Goal: Transaction & Acquisition: Book appointment/travel/reservation

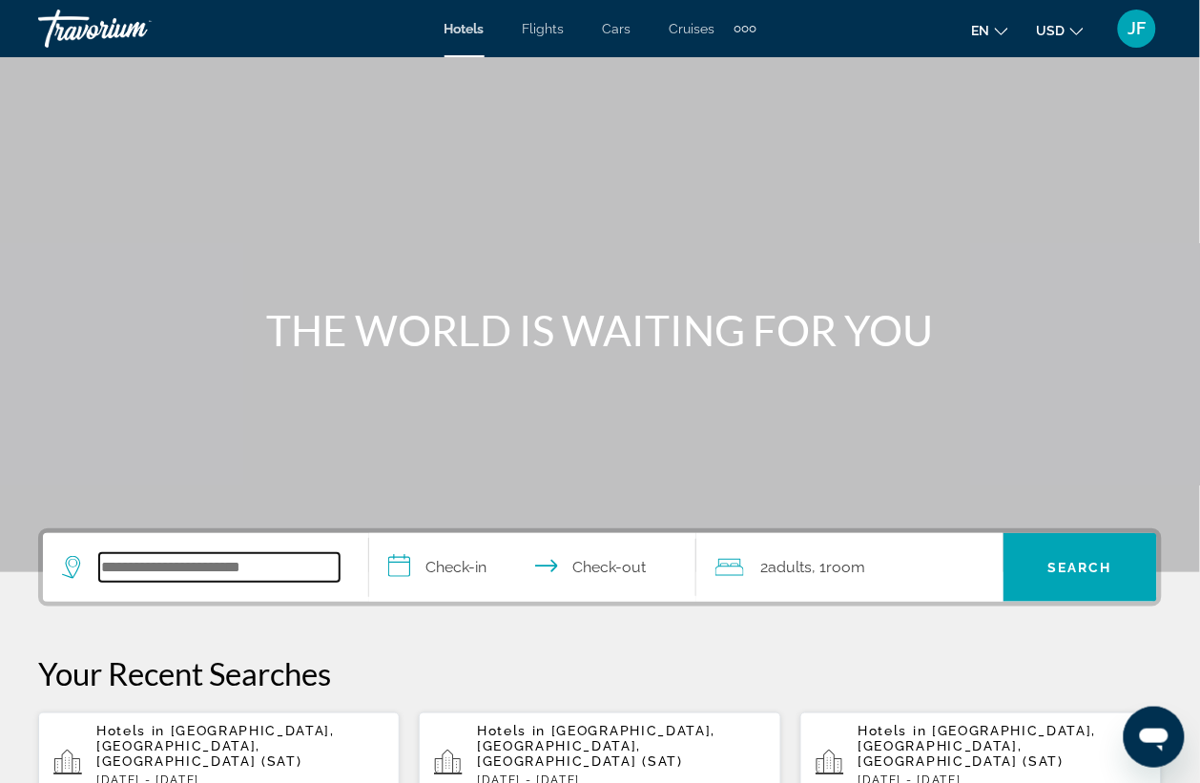
click at [216, 563] on input "Search widget" at bounding box center [219, 567] width 240 height 29
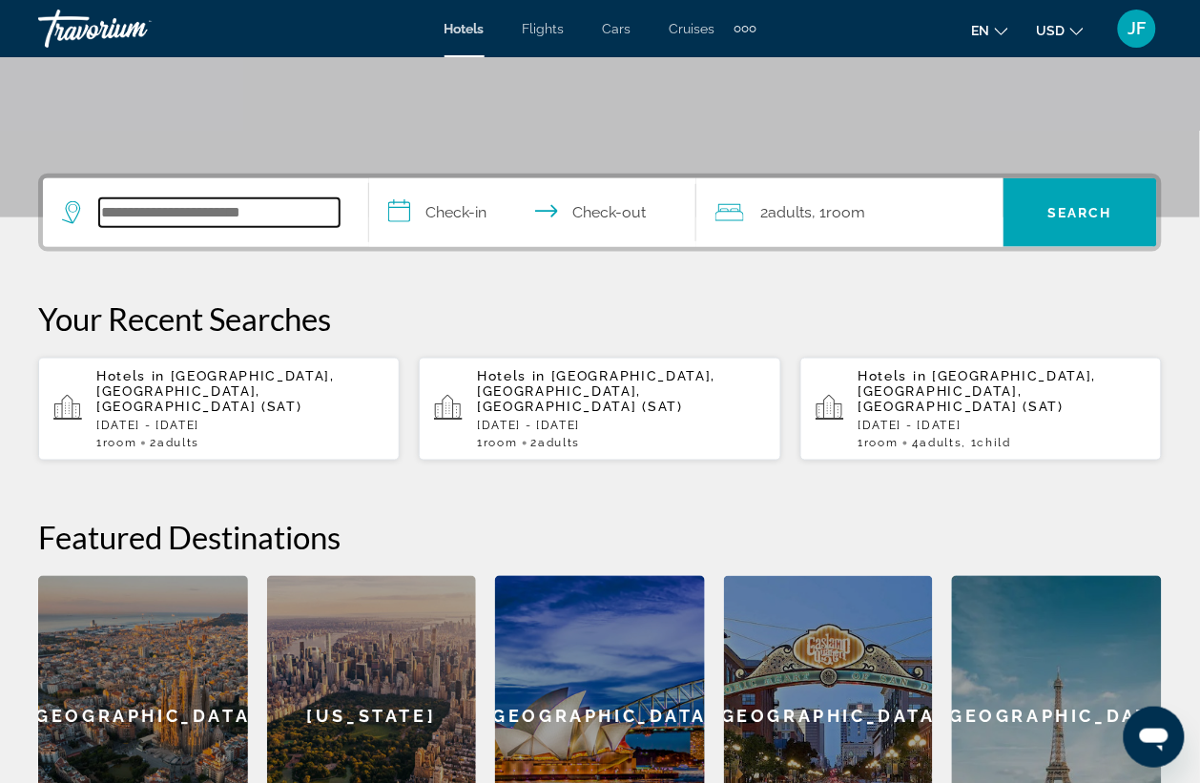
scroll to position [465, 0]
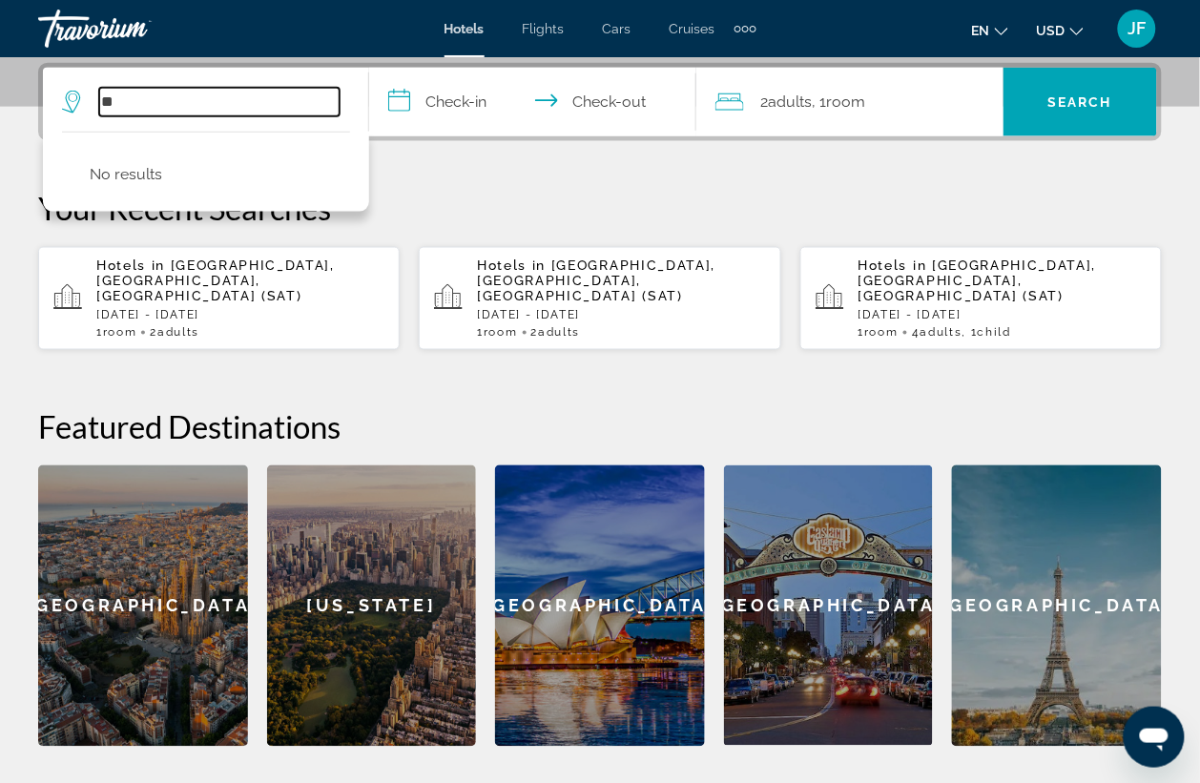
type input "*"
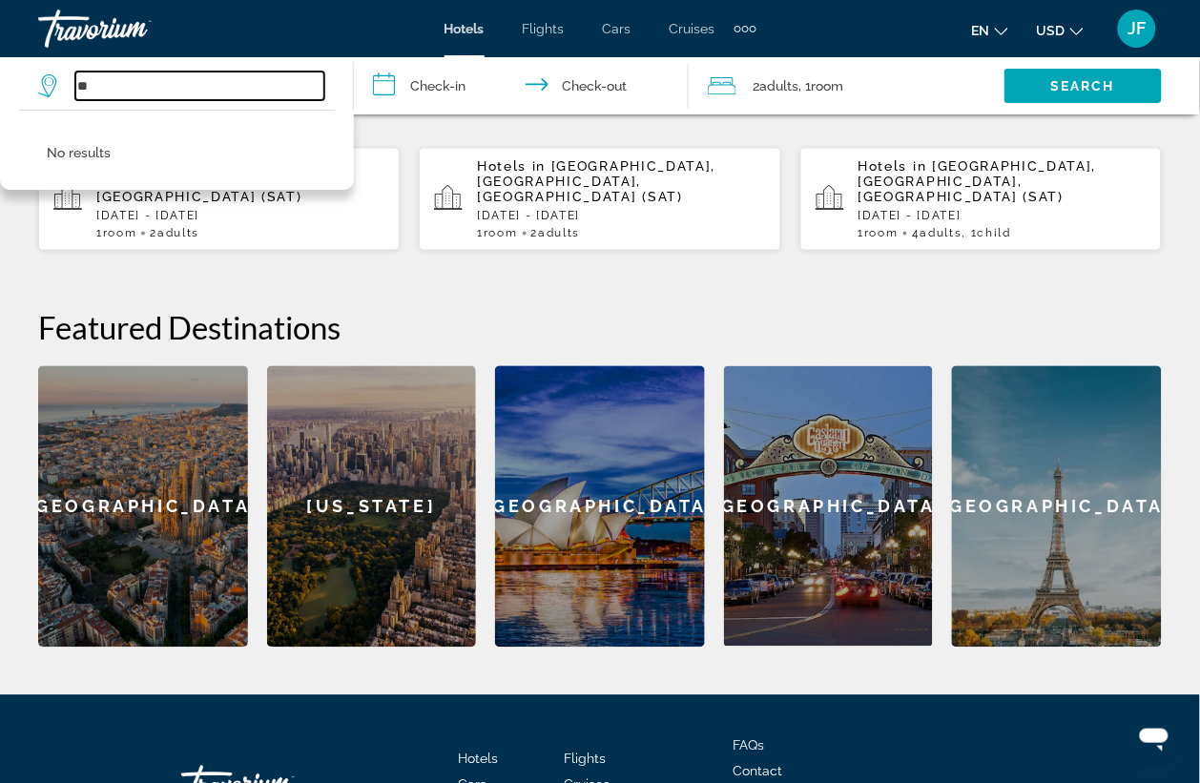
scroll to position [696, 0]
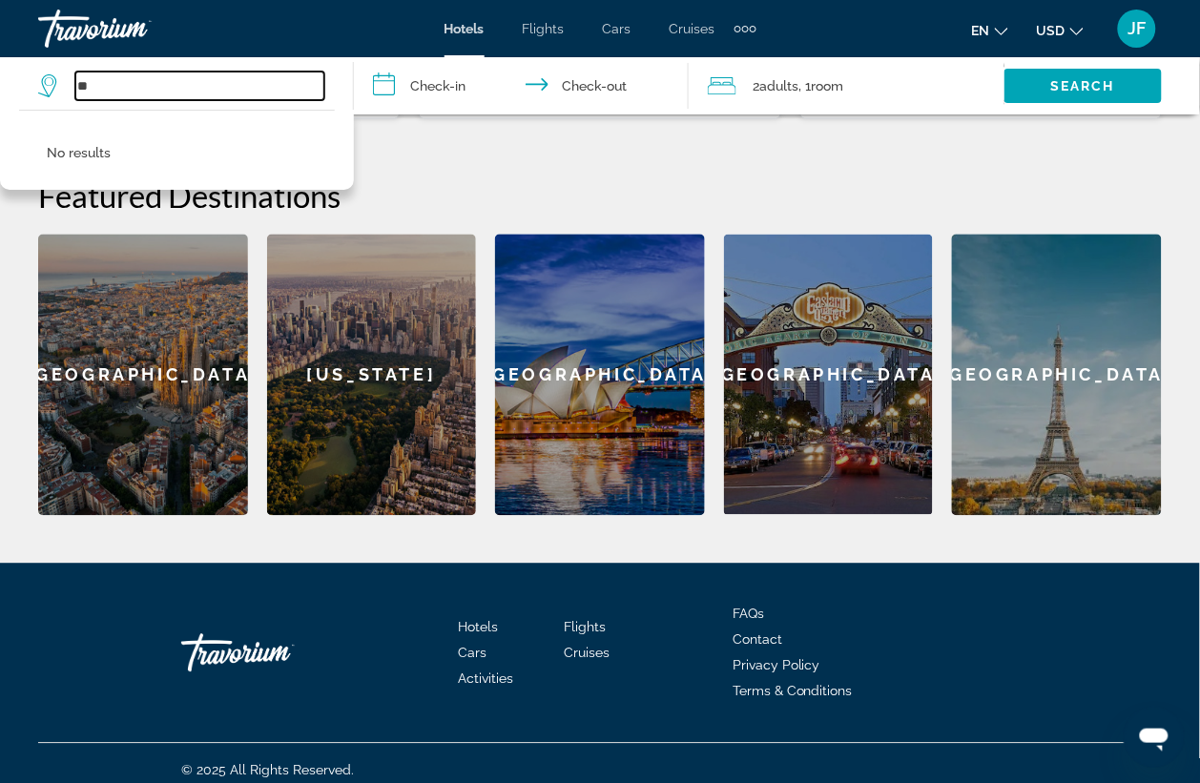
type input "**"
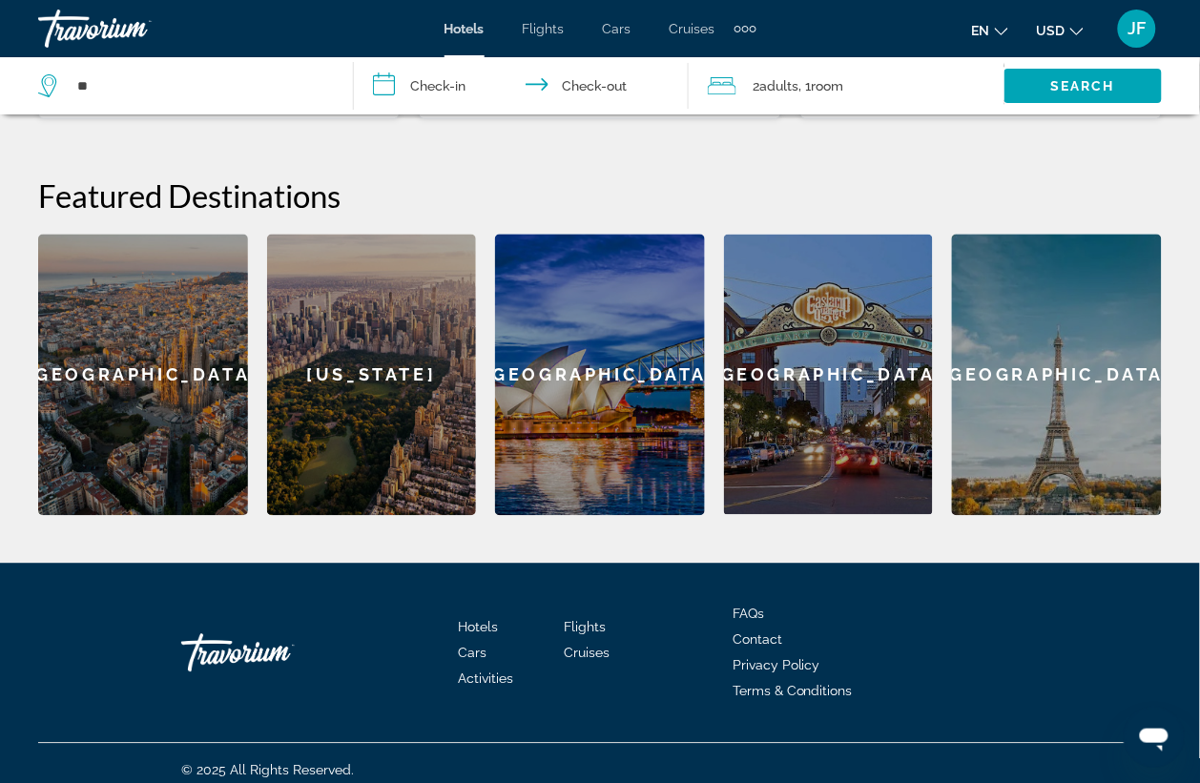
click at [604, 372] on div "[GEOGRAPHIC_DATA]" at bounding box center [600, 375] width 210 height 281
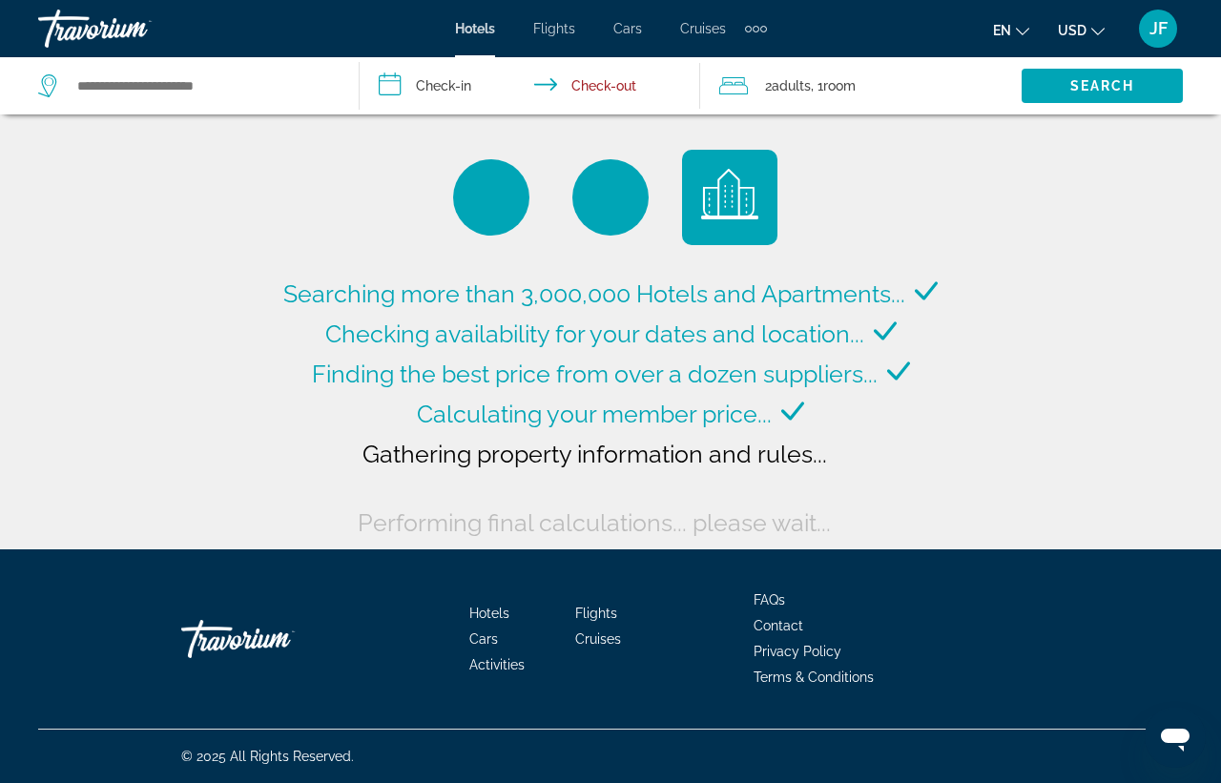
type input "**********"
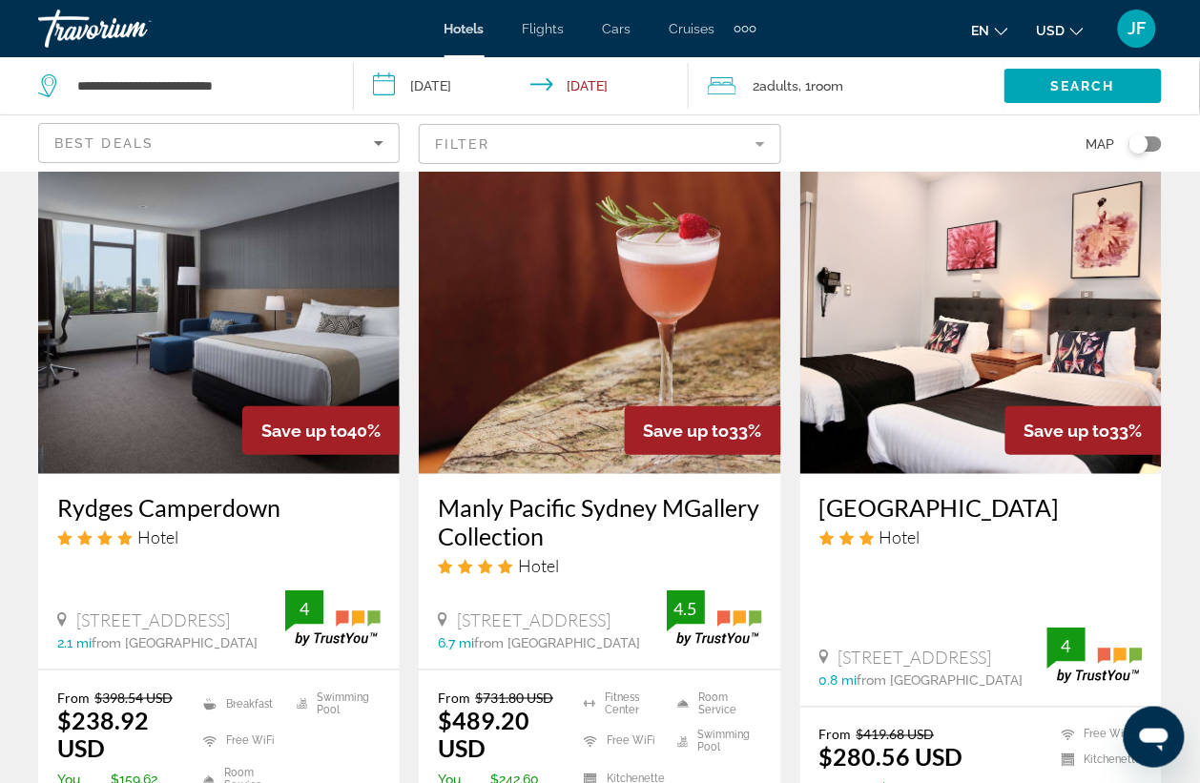
scroll to position [119, 0]
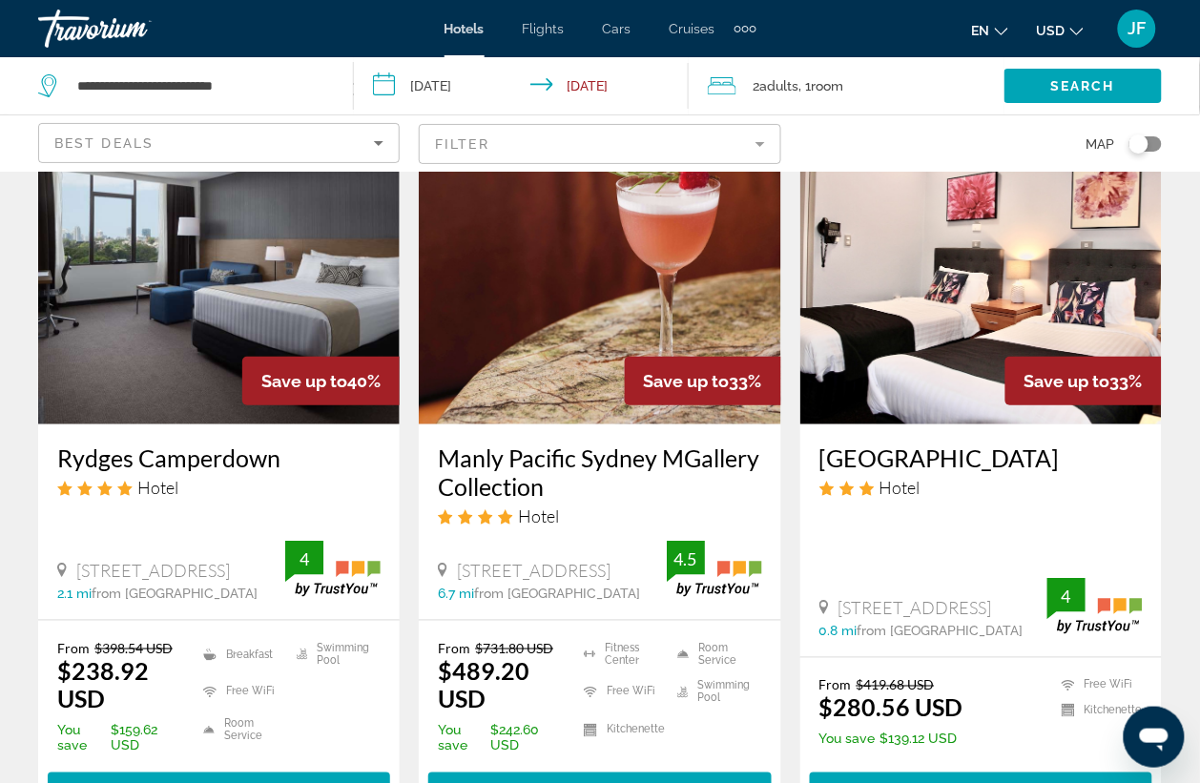
click at [194, 300] on img "Main content" at bounding box center [218, 271] width 361 height 305
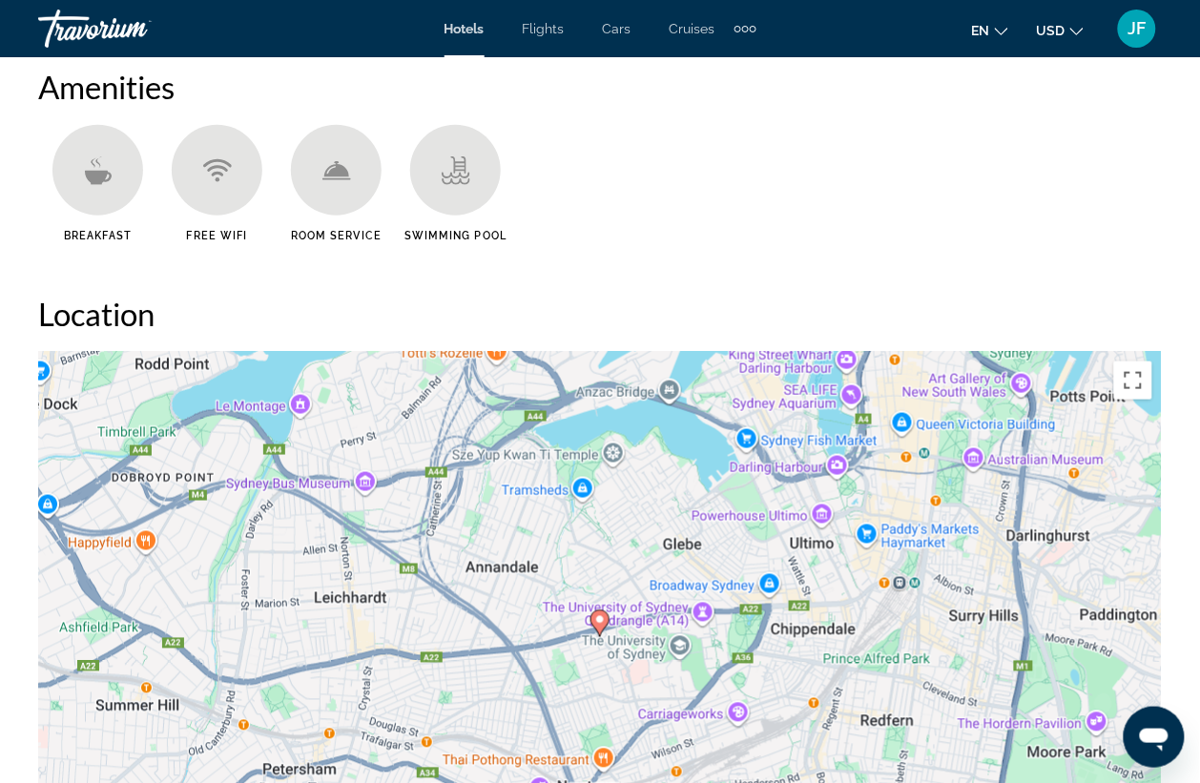
scroll to position [2026, 0]
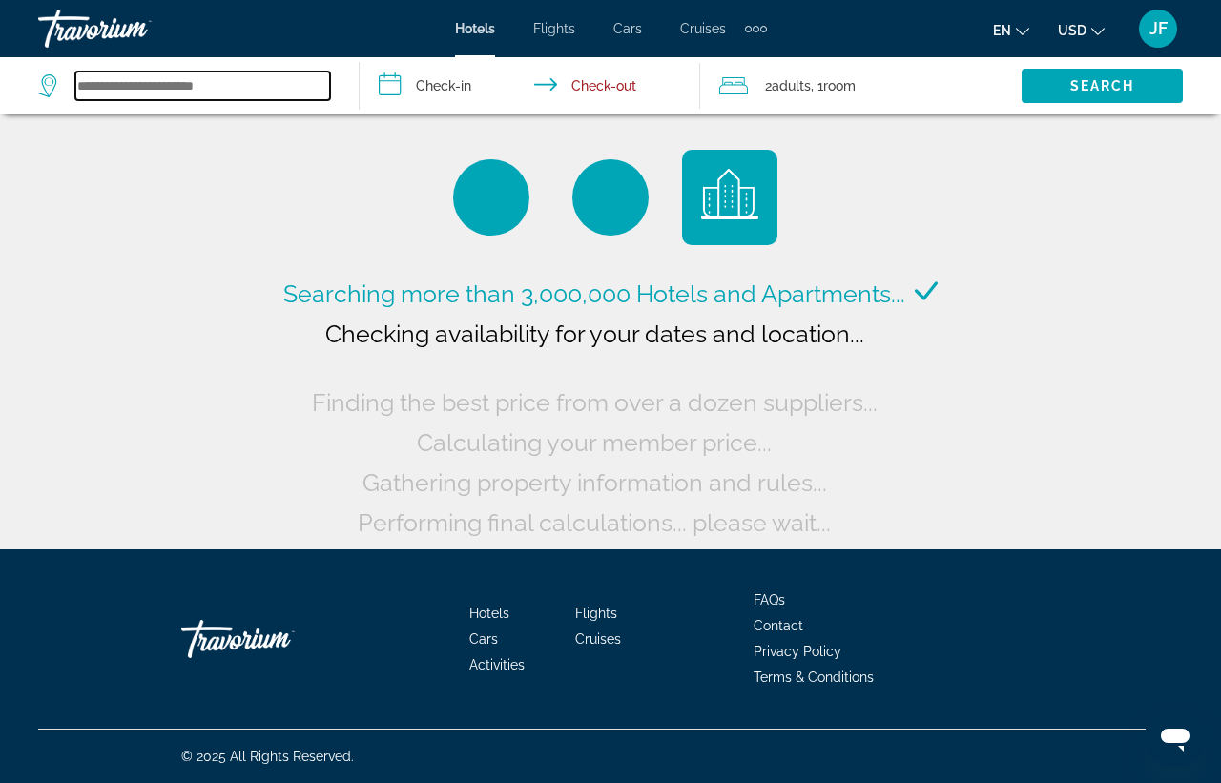
click at [193, 82] on input "Search widget" at bounding box center [202, 86] width 255 height 29
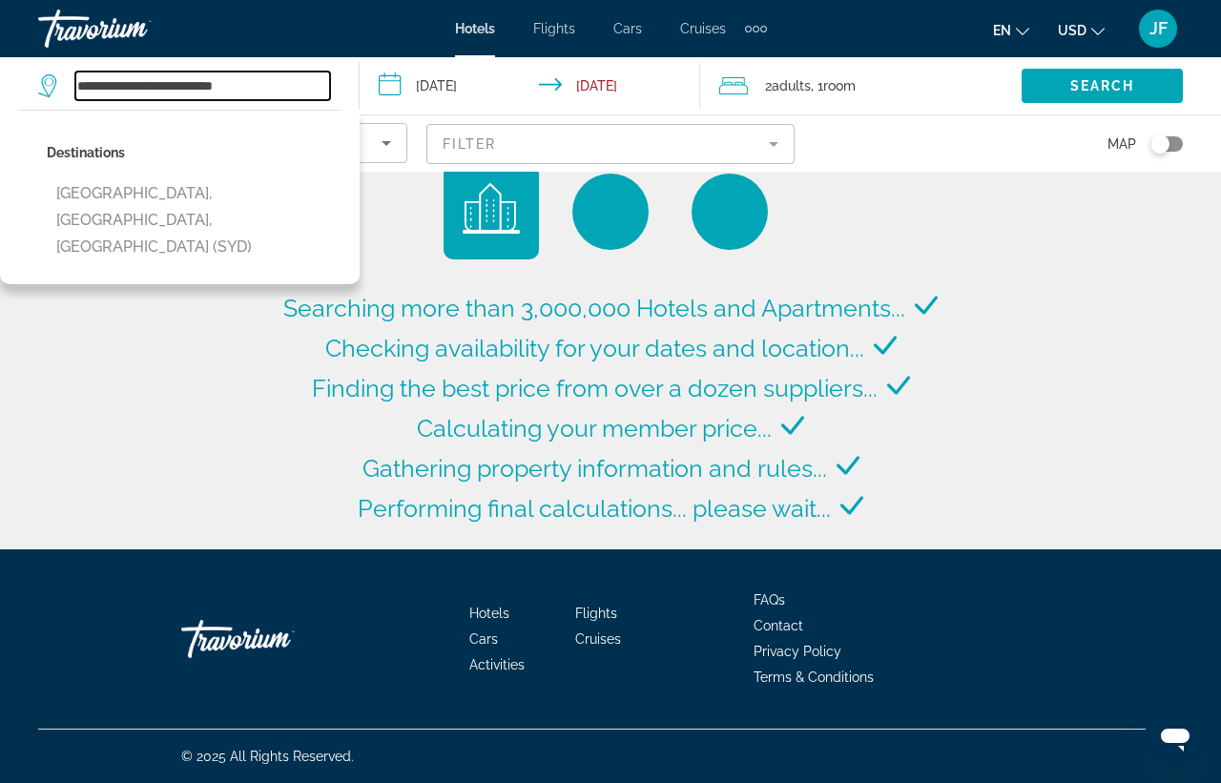
drag, startPoint x: 275, startPoint y: 81, endPoint x: 0, endPoint y: 77, distance: 274.7
click at [0, 77] on app-destination-search "**********" at bounding box center [180, 85] width 360 height 57
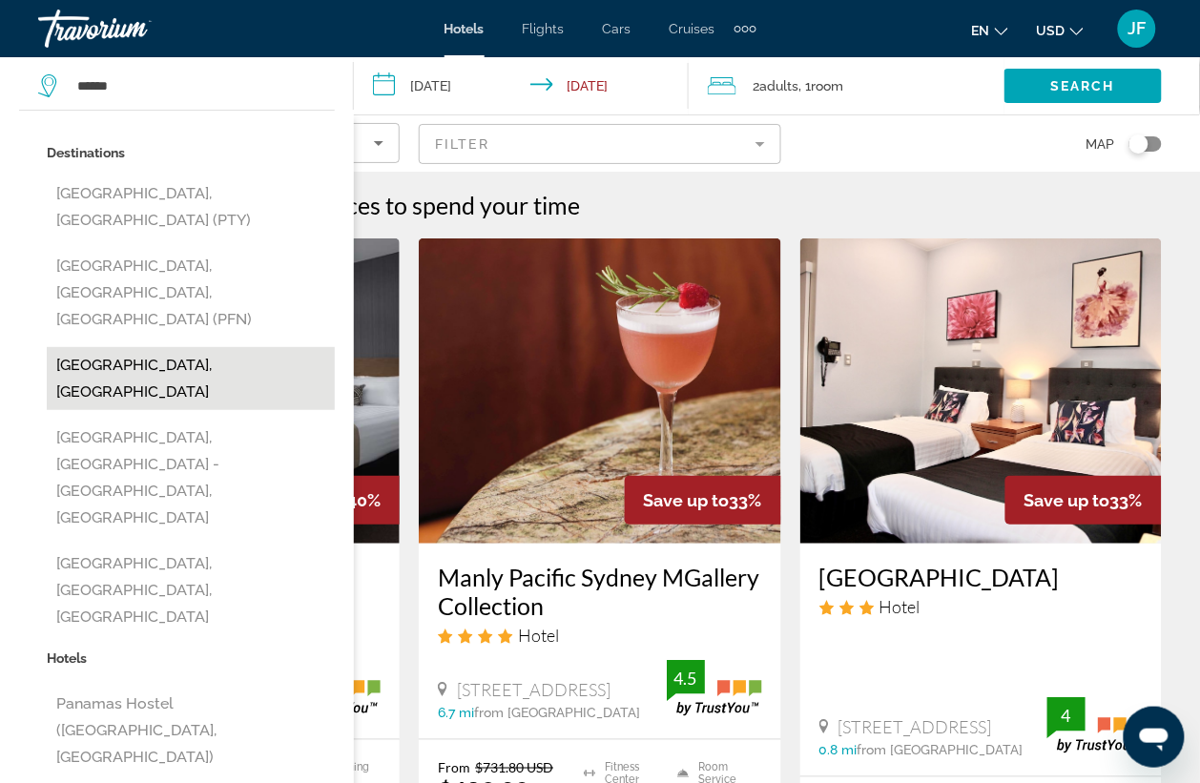
drag, startPoint x: 125, startPoint y: 193, endPoint x: 112, endPoint y: 272, distance: 80.3
click at [112, 272] on div "Destinations [GEOGRAPHIC_DATA], [GEOGRAPHIC_DATA] (PTY) [GEOGRAPHIC_DATA], [GEO…" at bounding box center [191, 391] width 288 height 505
click at [112, 347] on button "[GEOGRAPHIC_DATA], [GEOGRAPHIC_DATA]" at bounding box center [191, 378] width 288 height 63
type input "**********"
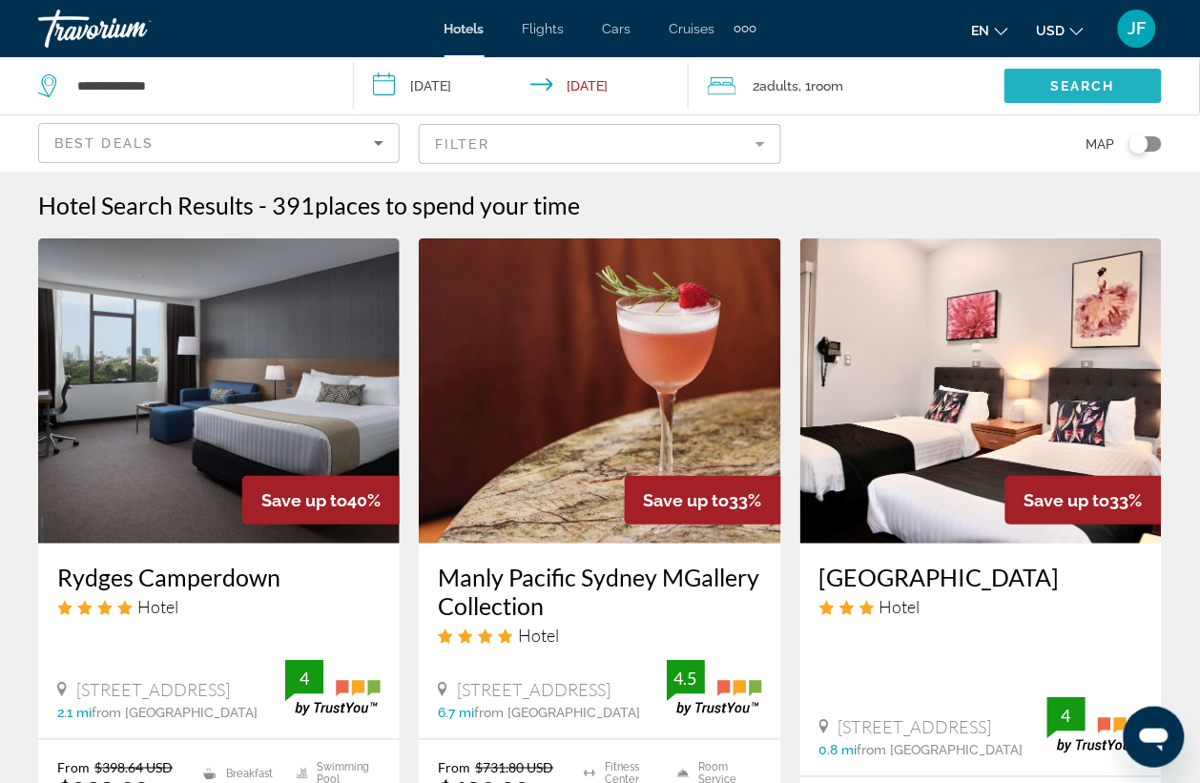
click at [1076, 81] on span "Search" at bounding box center [1082, 85] width 65 height 15
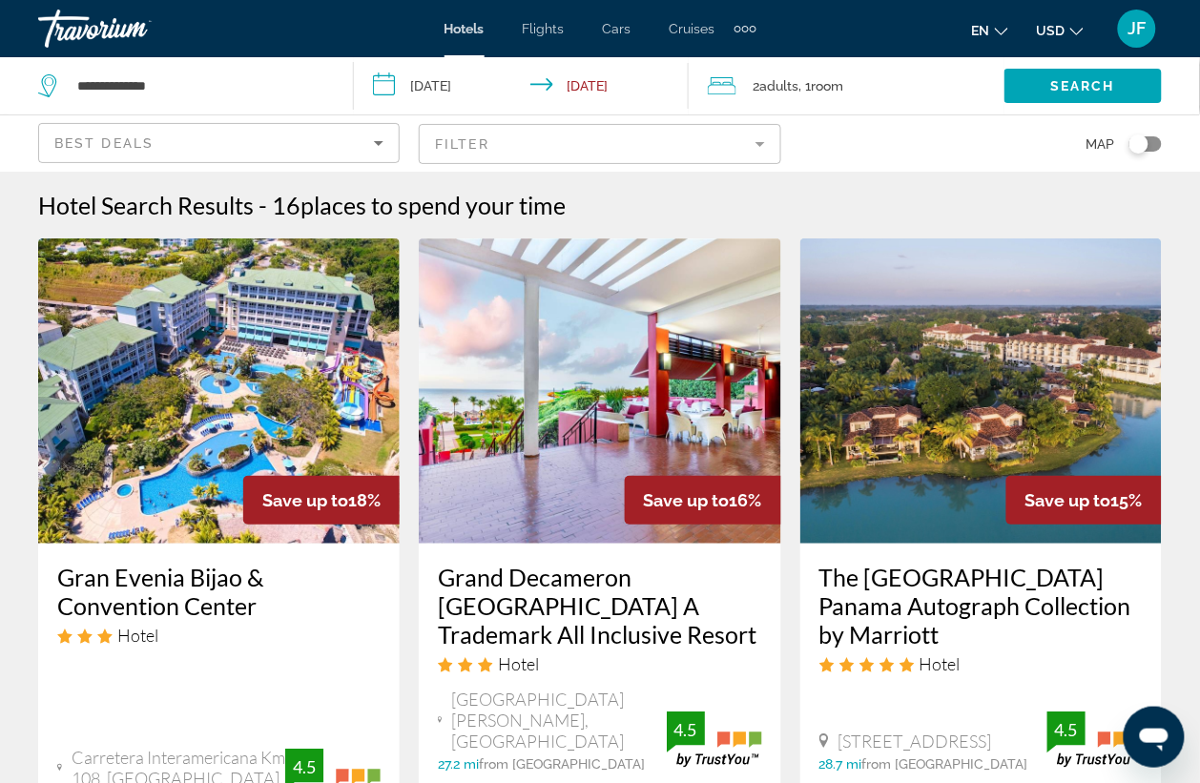
click at [939, 470] on img "Main content" at bounding box center [980, 390] width 361 height 305
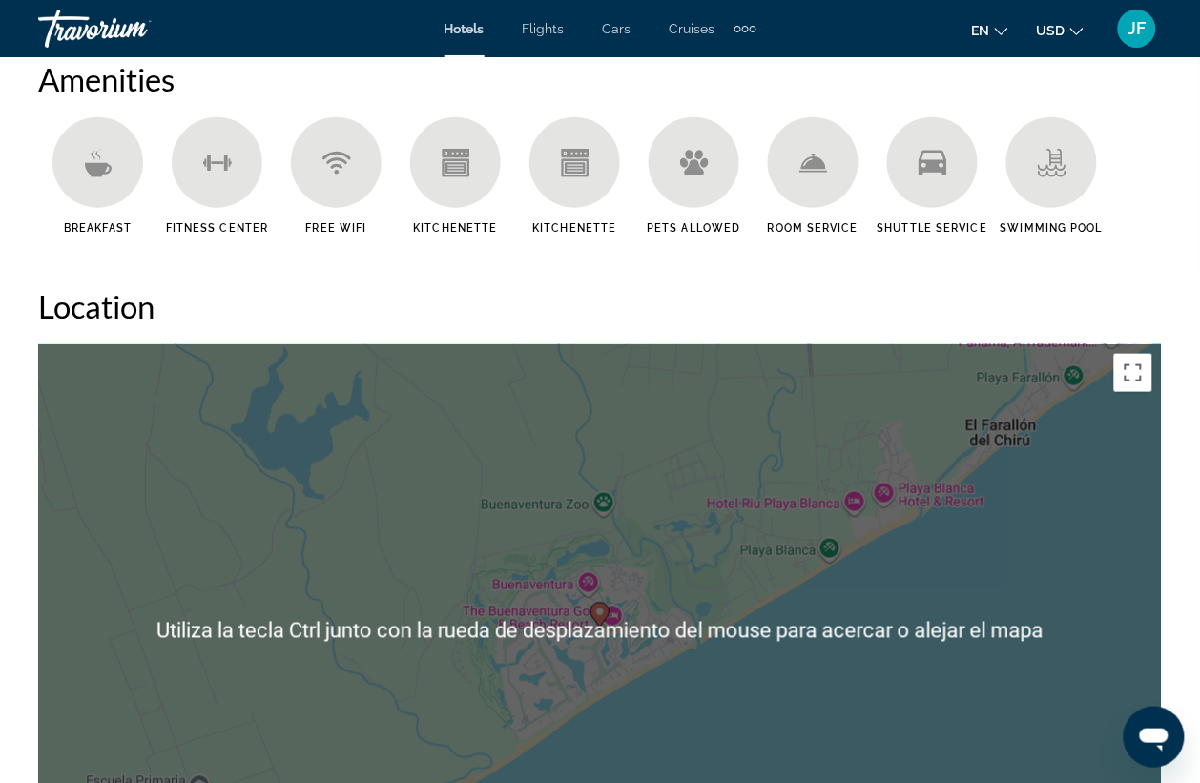
scroll to position [2146, 0]
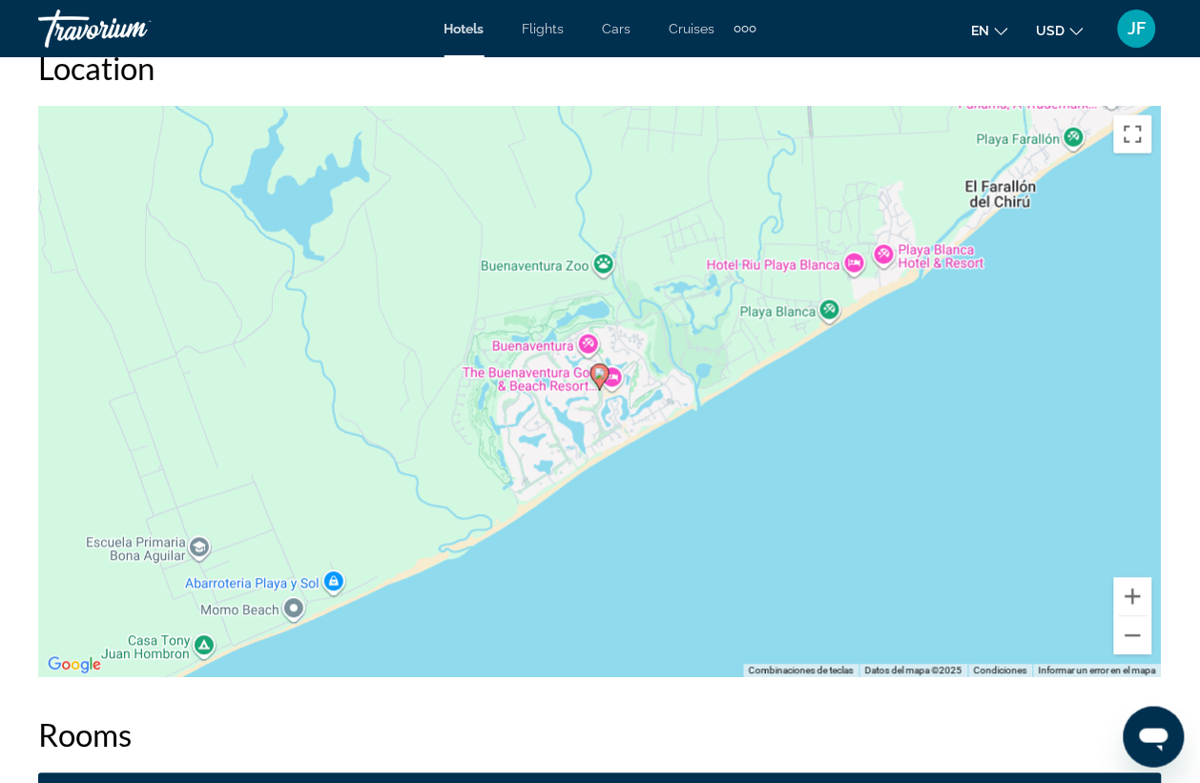
click at [603, 258] on div "Para activar la función de arrastrar con el teclado, presiona Alt + Intro. Una …" at bounding box center [599, 392] width 1123 height 572
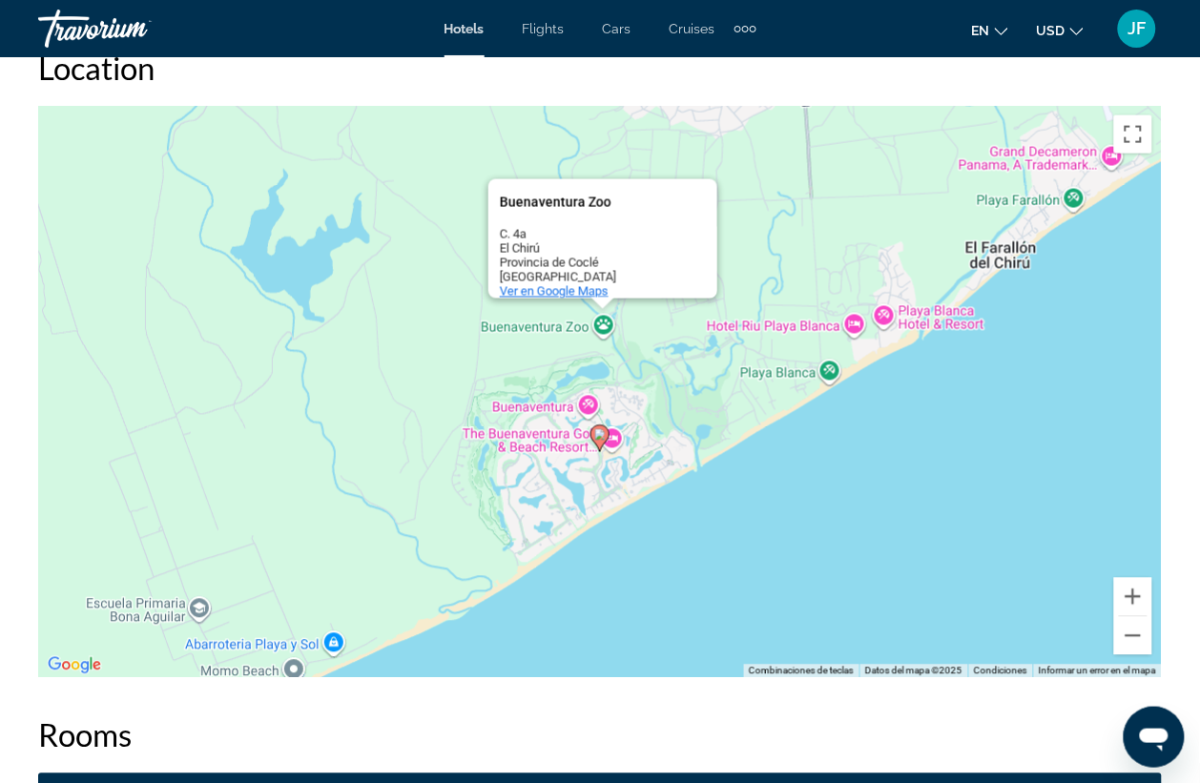
click at [592, 284] on span "Ver en Google Maps" at bounding box center [554, 291] width 109 height 14
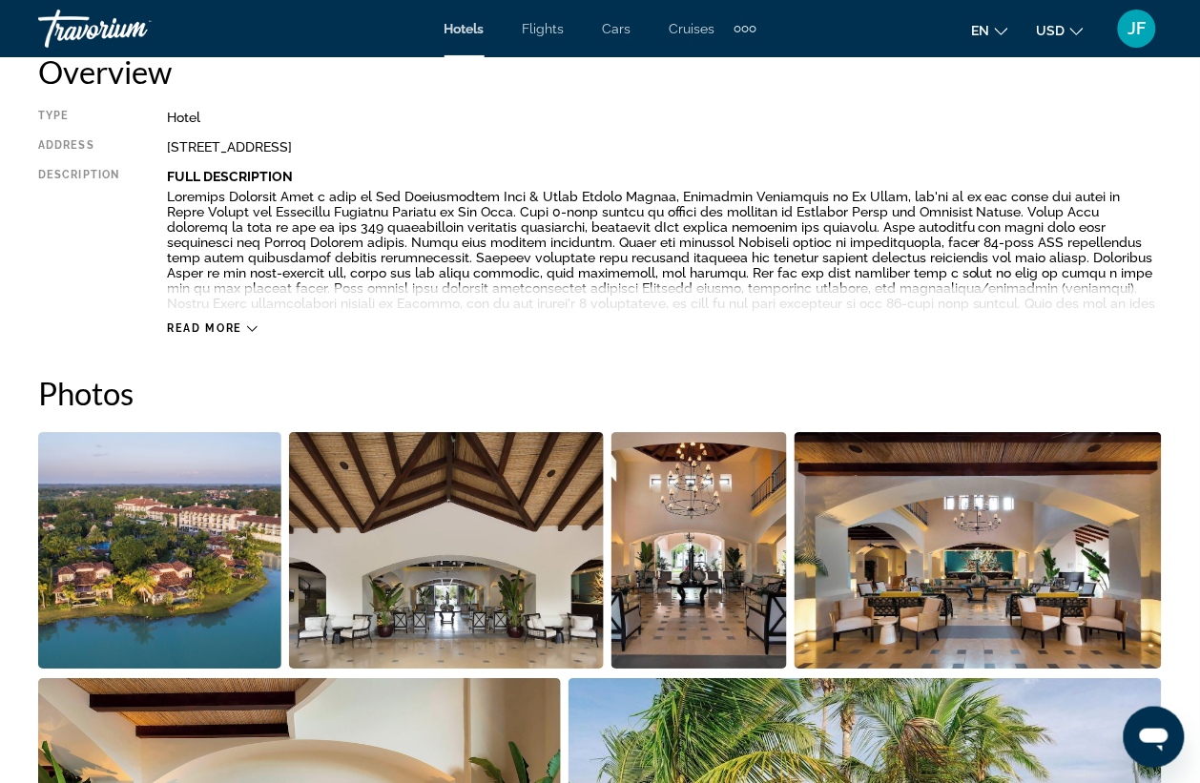
scroll to position [834, 0]
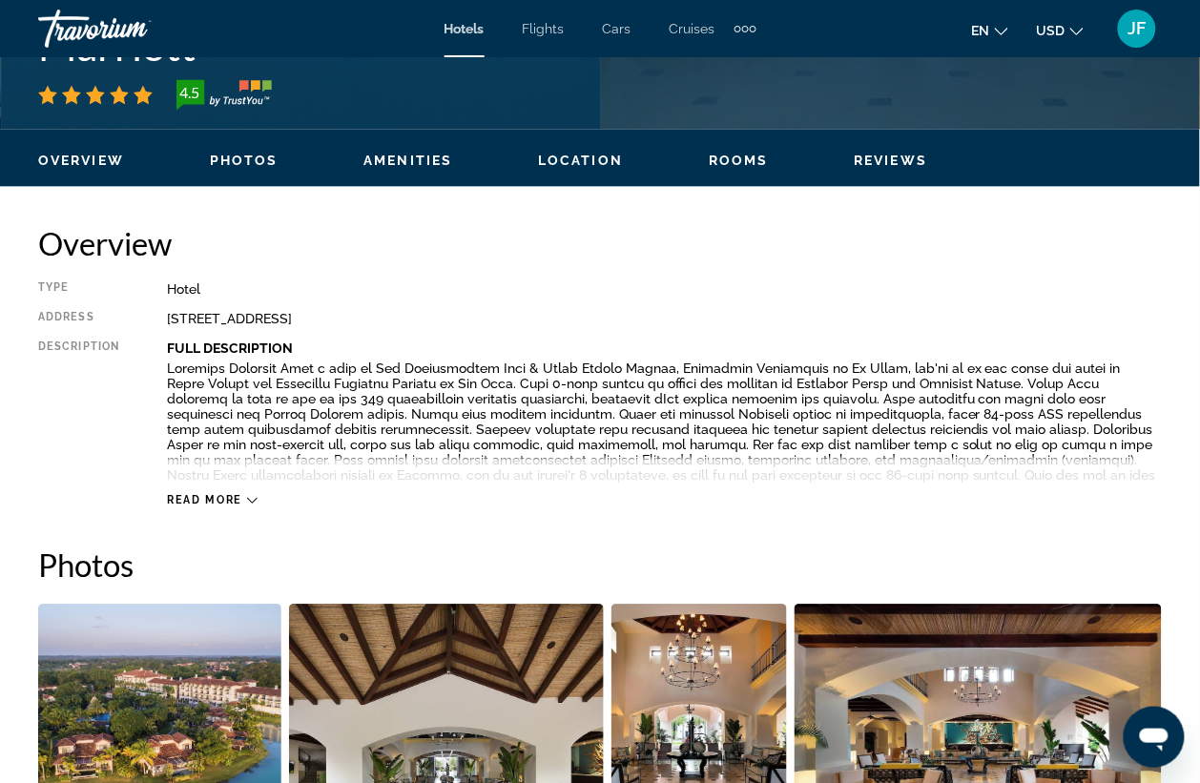
click at [245, 499] on div "Read more" at bounding box center [212, 500] width 91 height 12
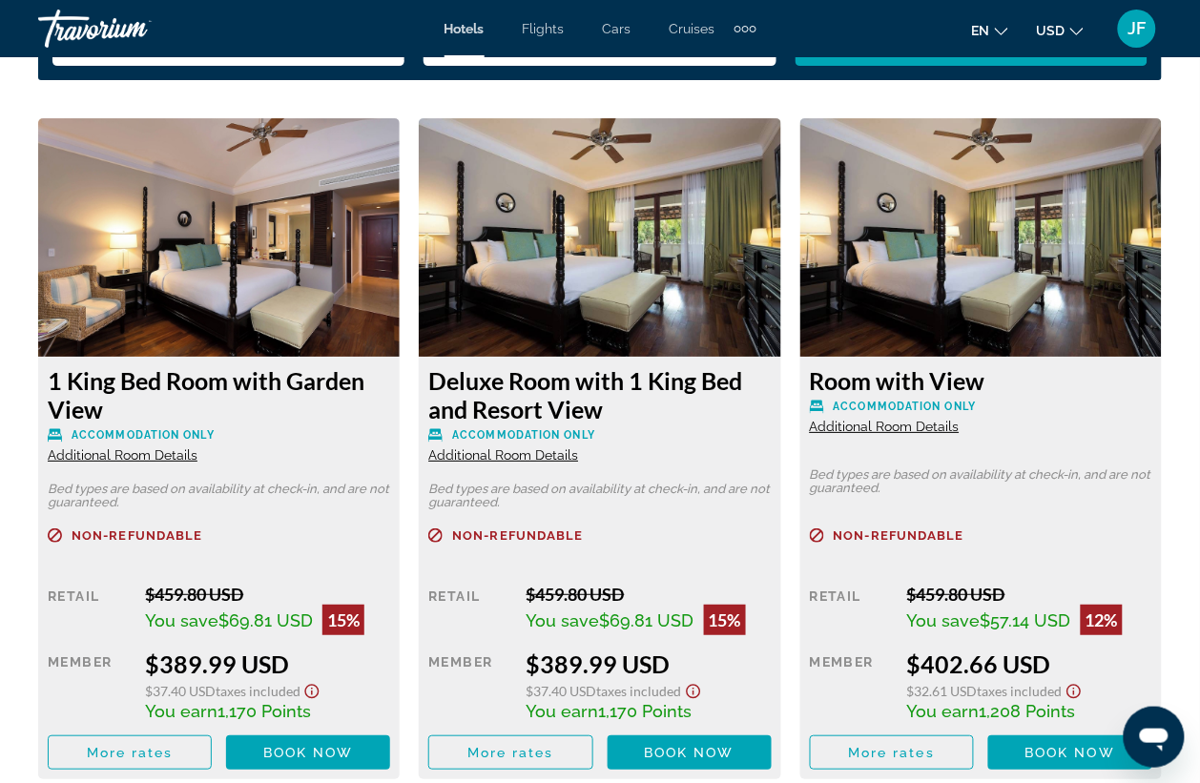
scroll to position [3218, 0]
